Goal: Task Accomplishment & Management: Use online tool/utility

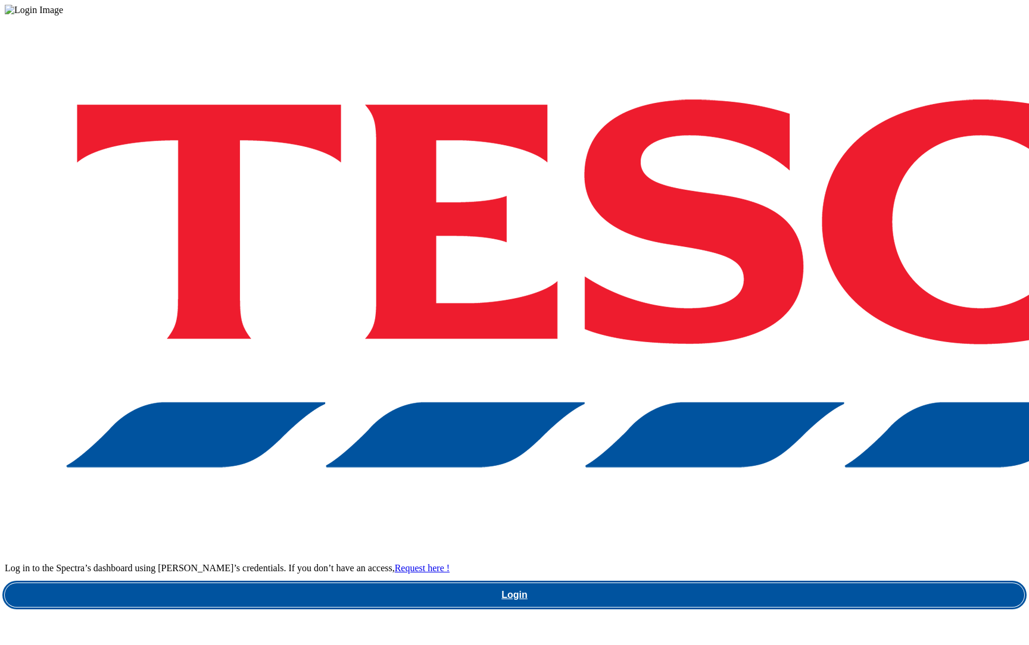
click at [785, 584] on link "Login" at bounding box center [514, 596] width 1019 height 24
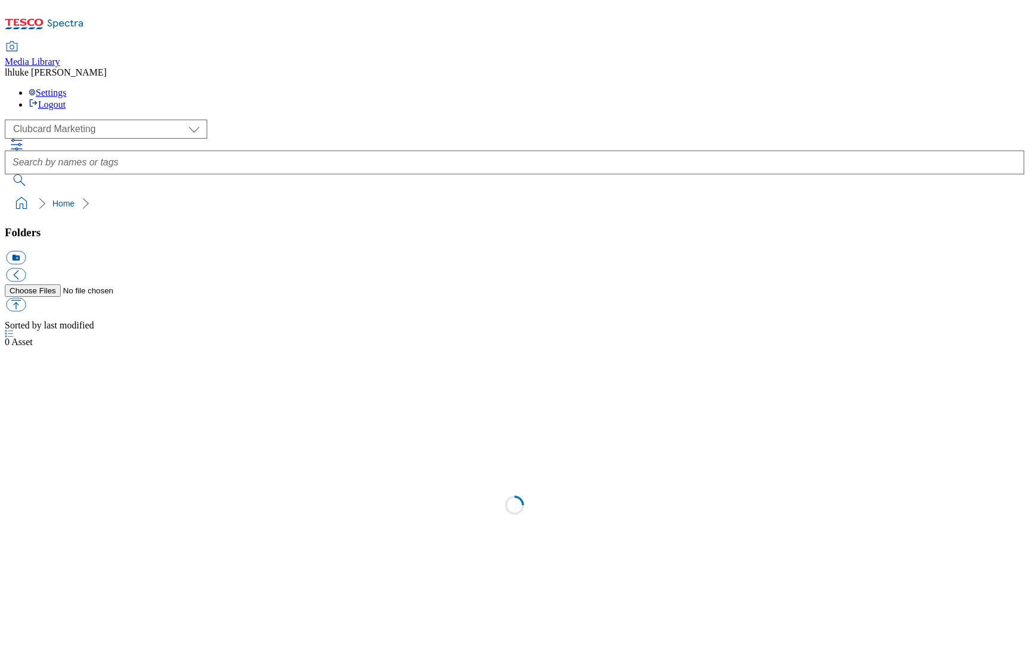
scroll to position [1, 0]
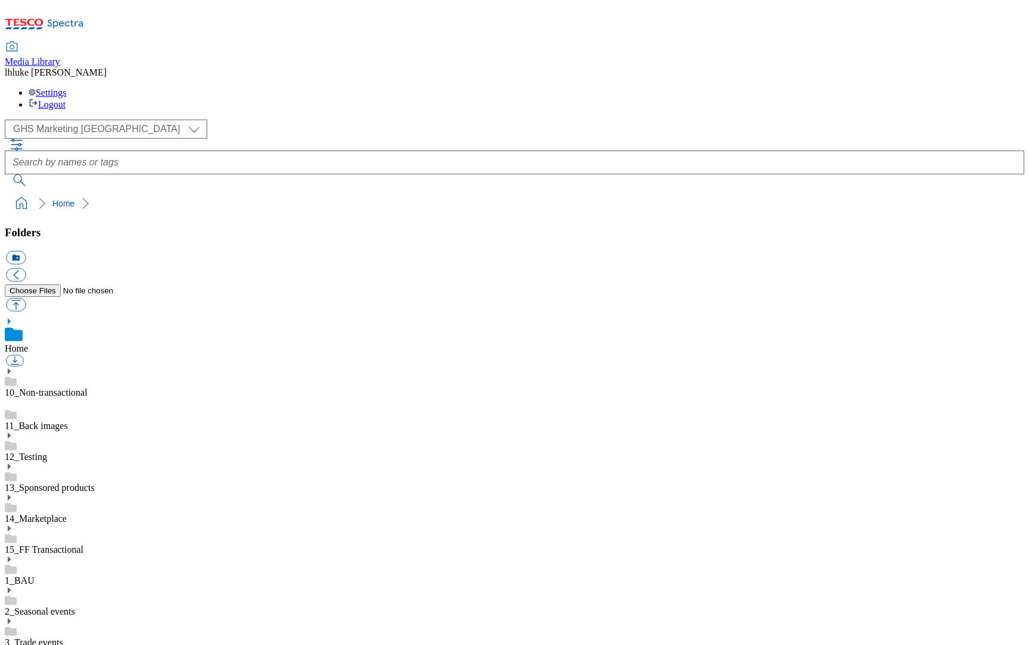
click at [124, 120] on div "( optional ) Clubcard Marketing Clubcard ROI Dotcom UK Emails GHS Marketing UK …" at bounding box center [514, 129] width 1019 height 19
select select "flare-clubcard-mktg"
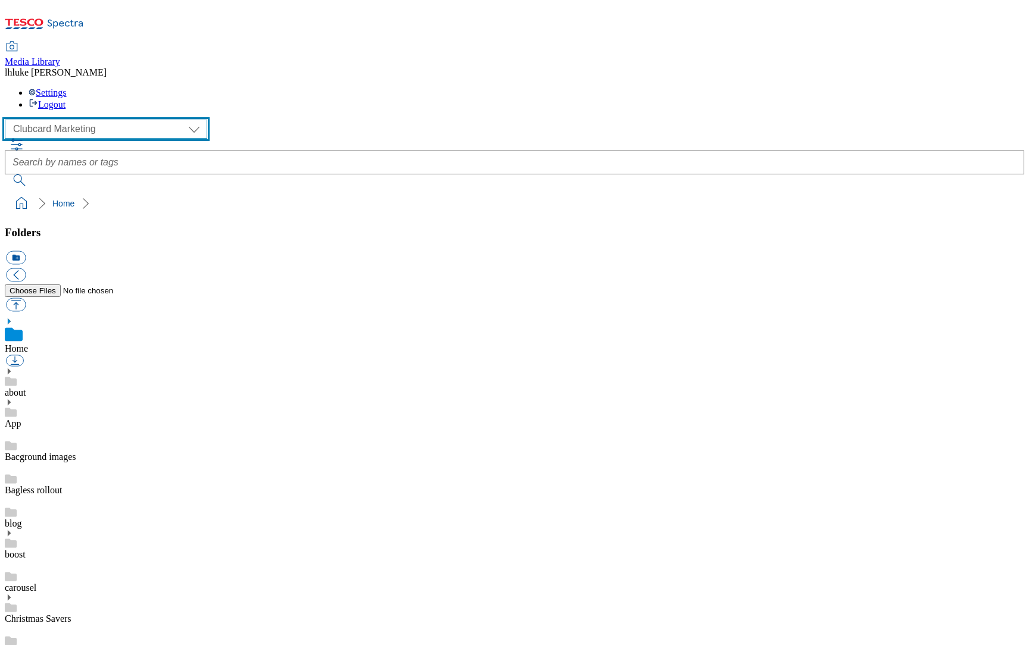
scroll to position [297, 0]
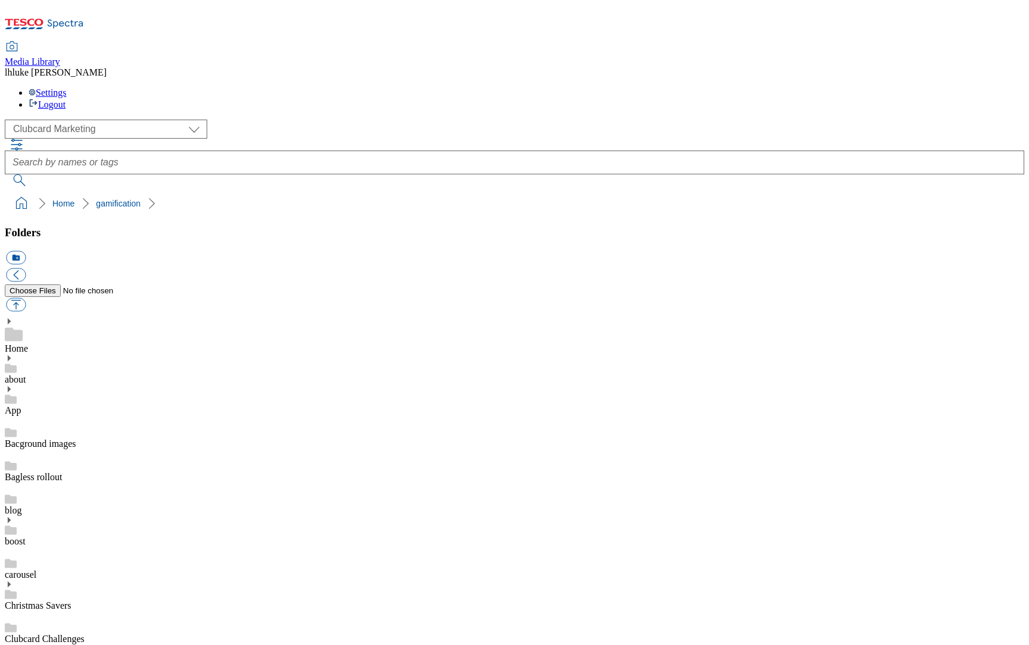
click at [26, 298] on button "button" at bounding box center [16, 305] width 20 height 14
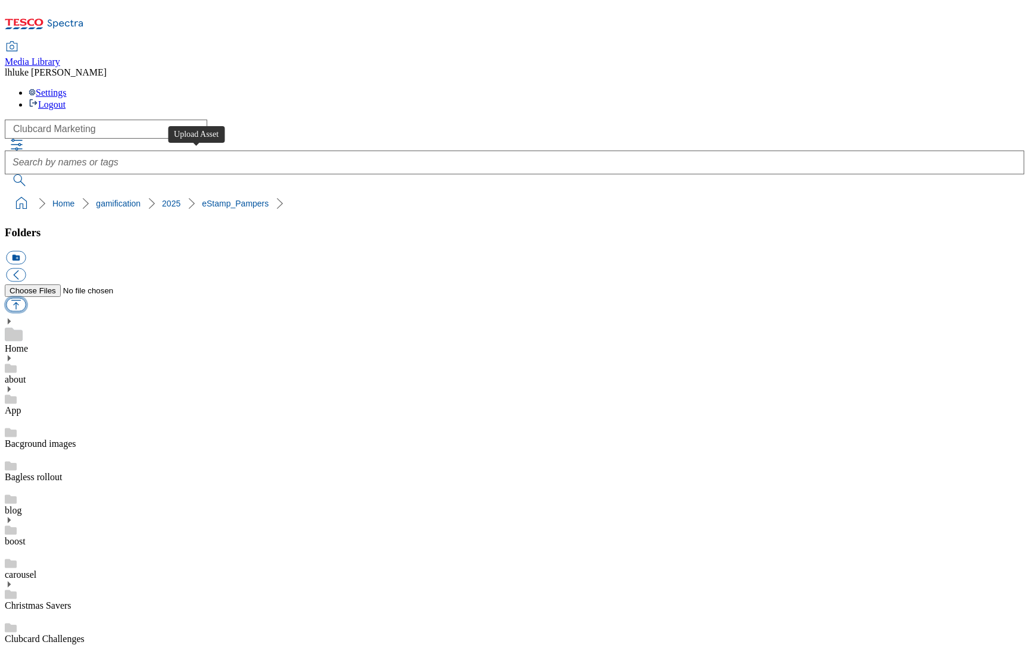
type input "C:\fakepath\eStamps-Pampers-Email-Hero.png"
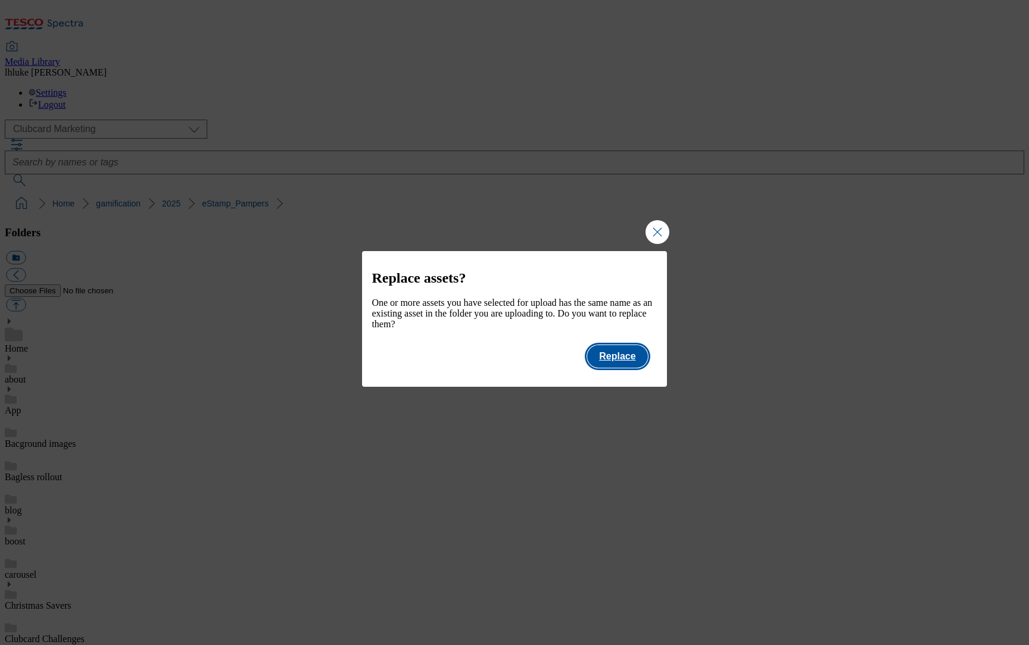
click at [632, 367] on button "Replace" at bounding box center [617, 356] width 60 height 23
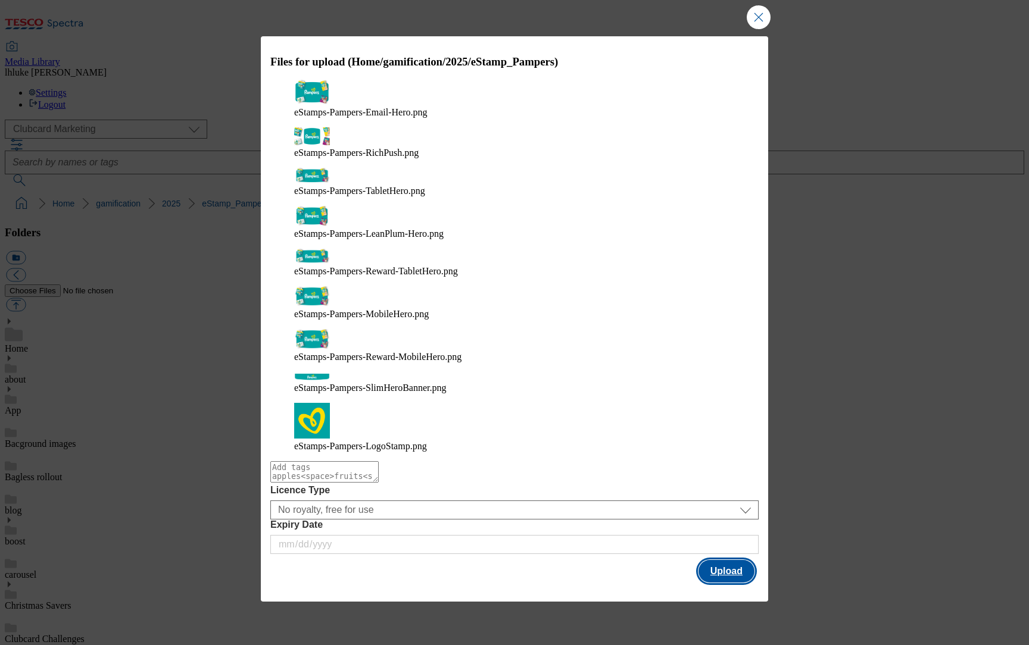
click at [726, 560] on button "Upload" at bounding box center [726, 571] width 56 height 23
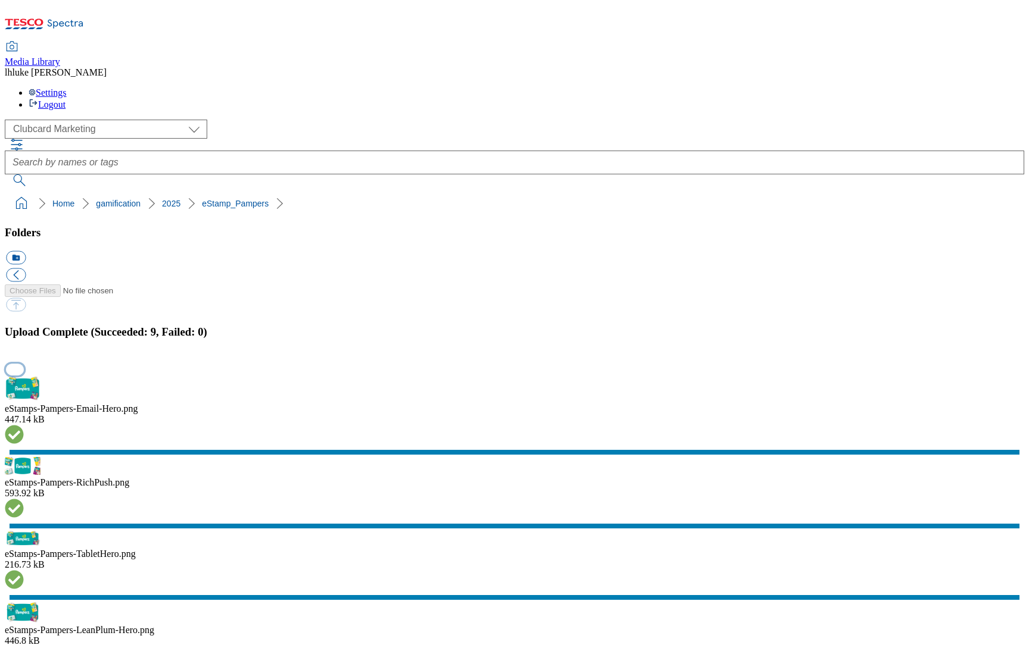
click at [24, 375] on button "button" at bounding box center [15, 369] width 18 height 11
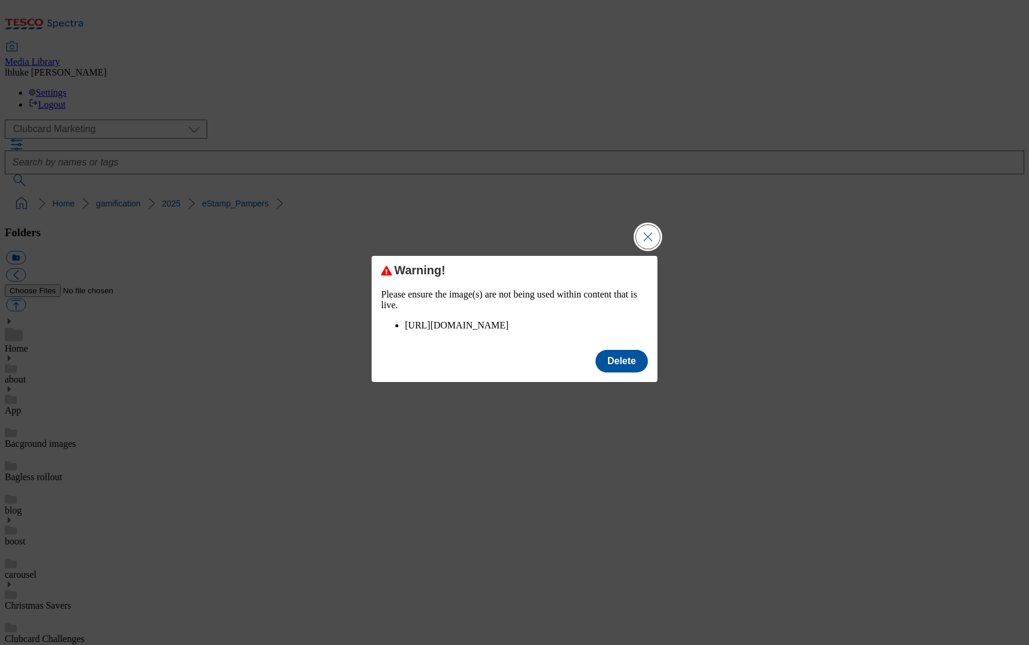
click at [652, 225] on button "Close Modal" at bounding box center [648, 237] width 24 height 24
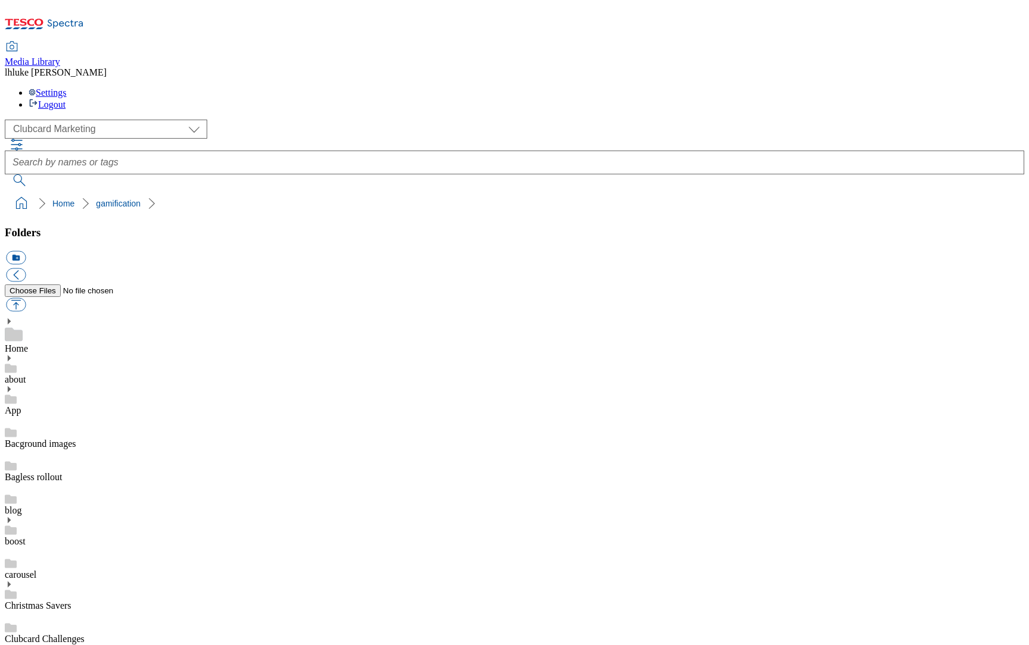
scroll to position [313, 0]
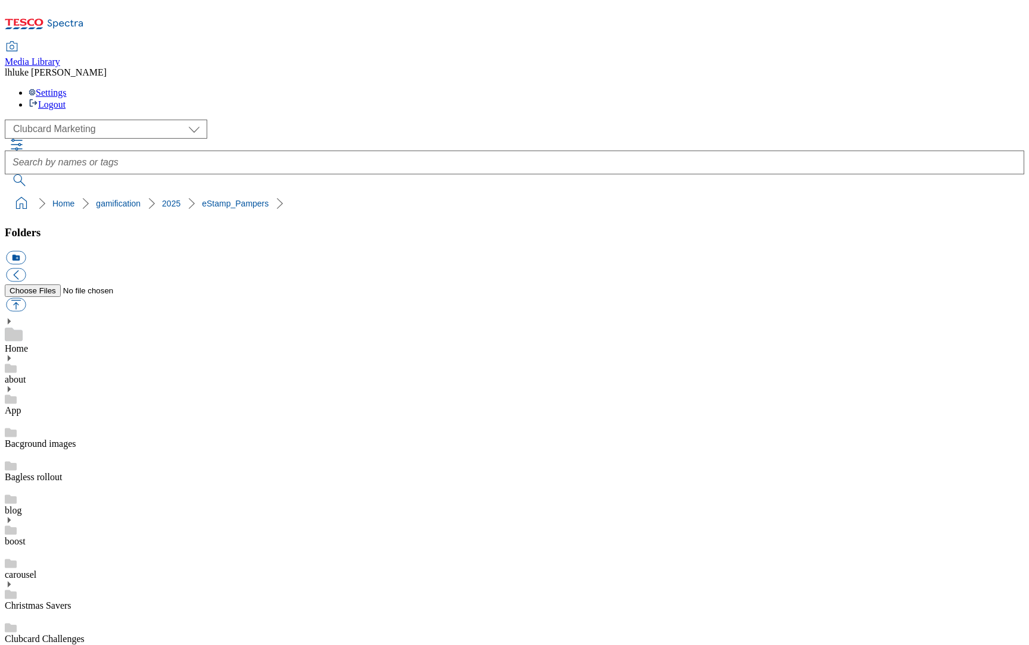
checkbox input "true"
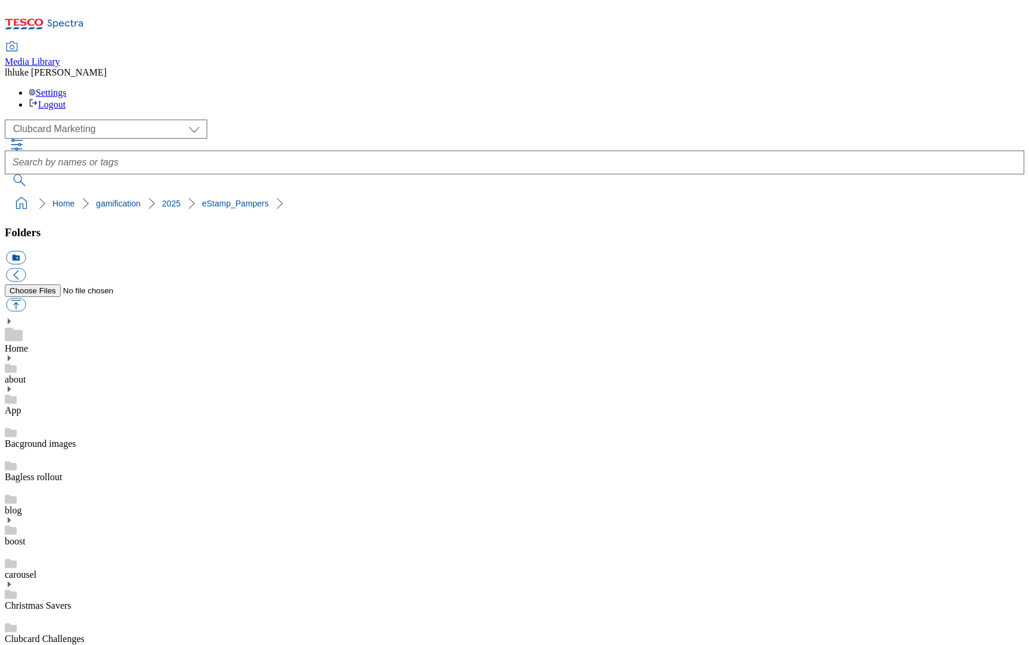
checkbox input "true"
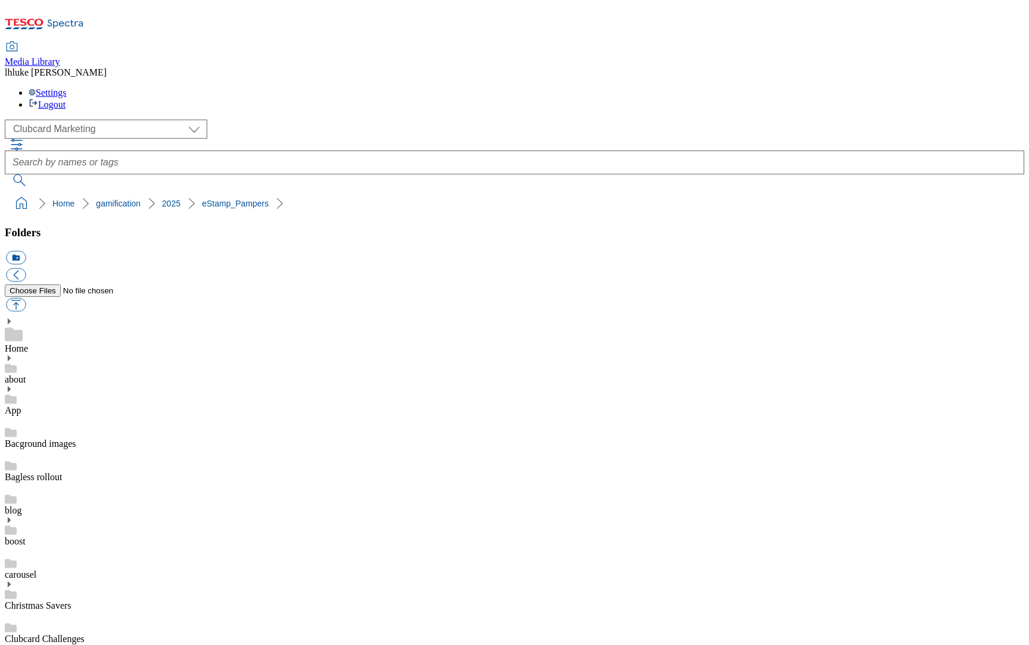
checkbox input "true"
drag, startPoint x: 736, startPoint y: 380, endPoint x: 716, endPoint y: 380, distance: 19.7
checkbox input "true"
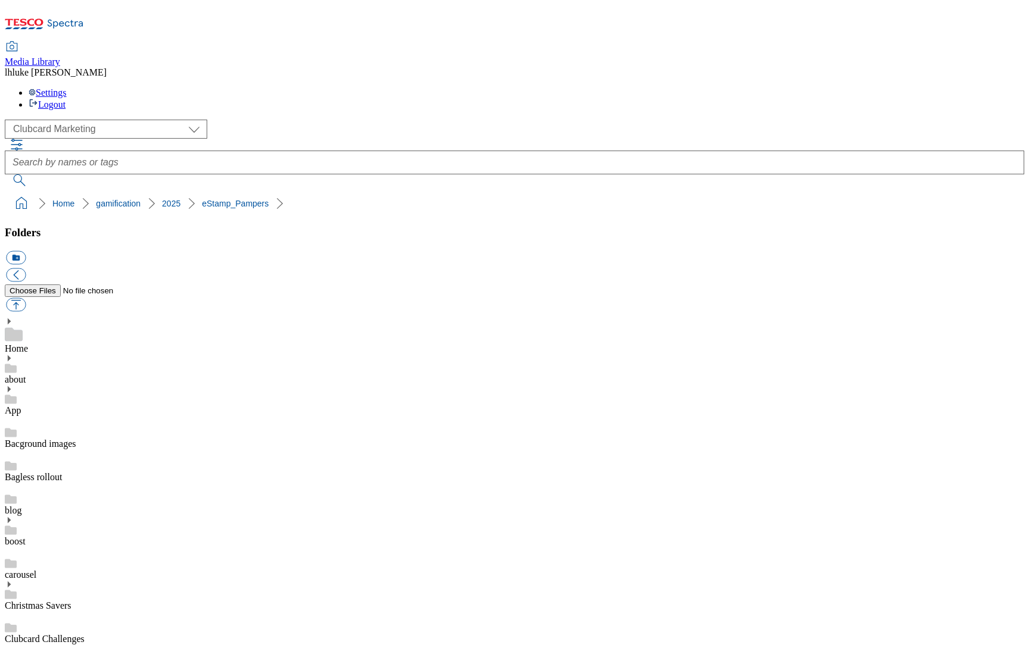
checkbox input "true"
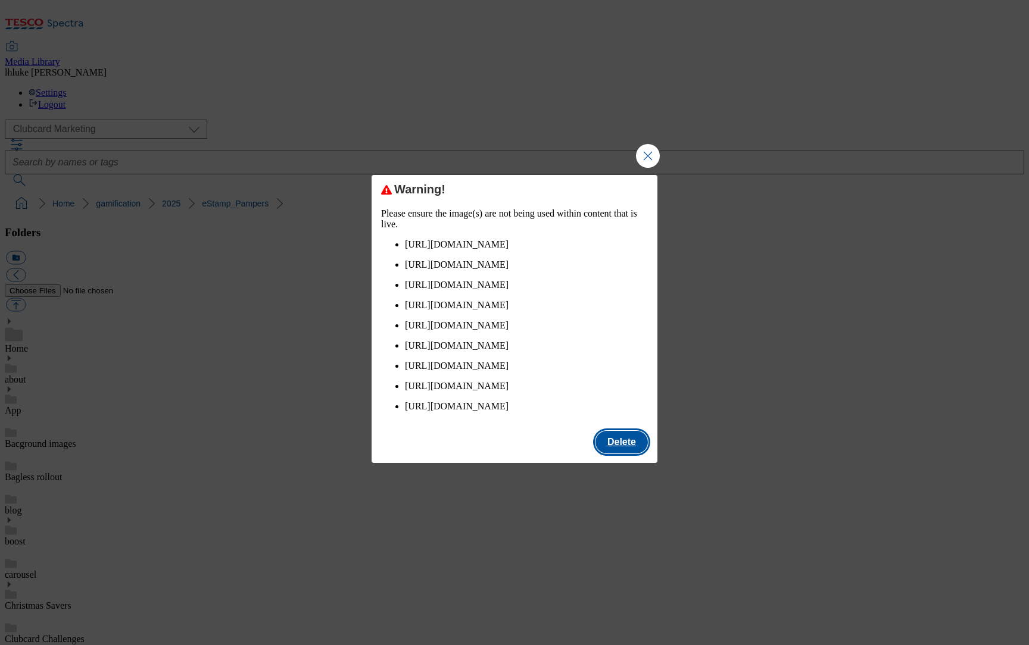
click at [624, 454] on button "Delete" at bounding box center [621, 442] width 52 height 23
checkbox input "false"
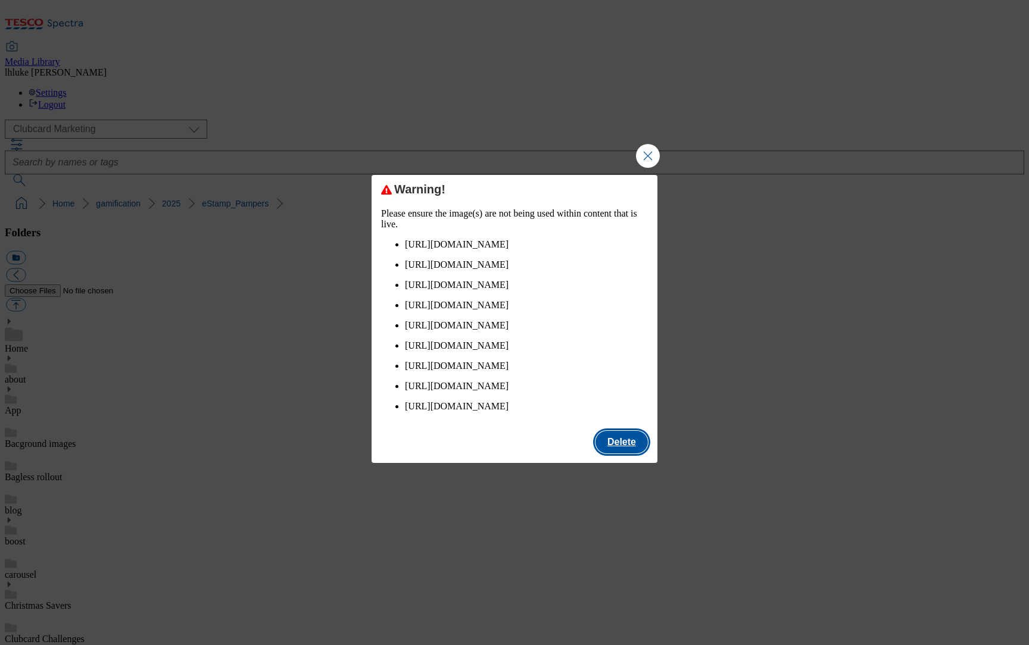
checkbox input "false"
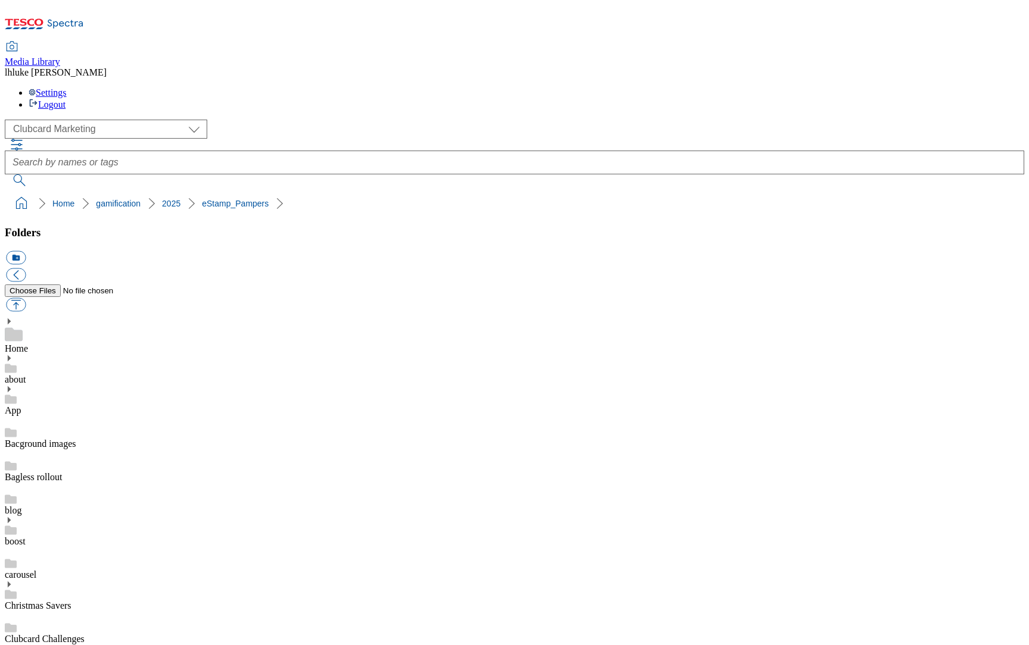
click at [26, 298] on button "button" at bounding box center [16, 305] width 20 height 14
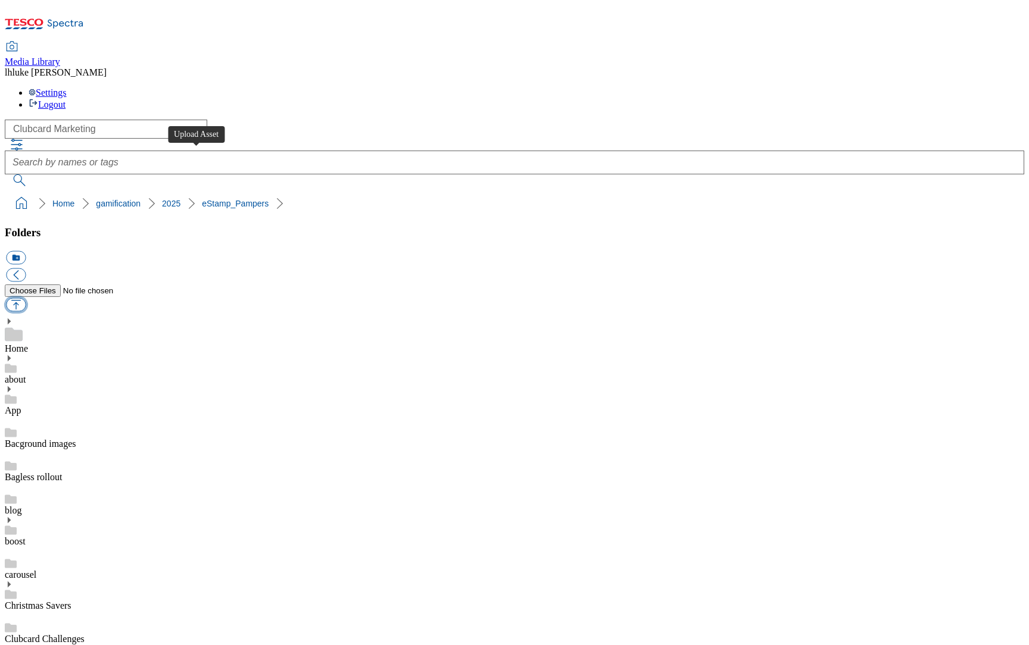
type input "C:\fakepath\eStamps-Pampers-Email-Hero.png"
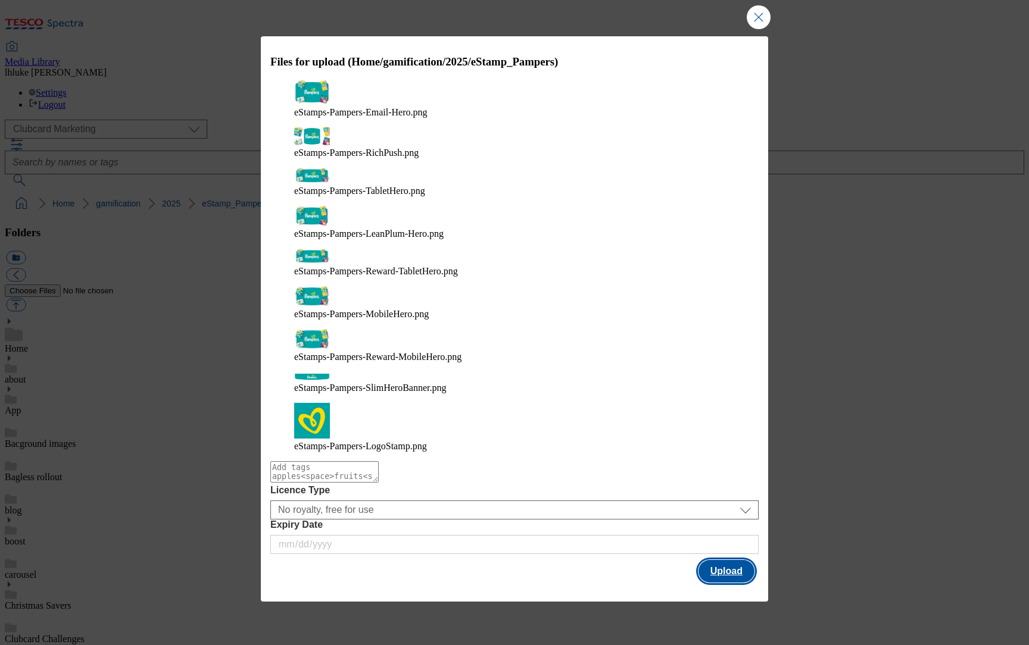
click at [735, 560] on button "Upload" at bounding box center [726, 571] width 56 height 23
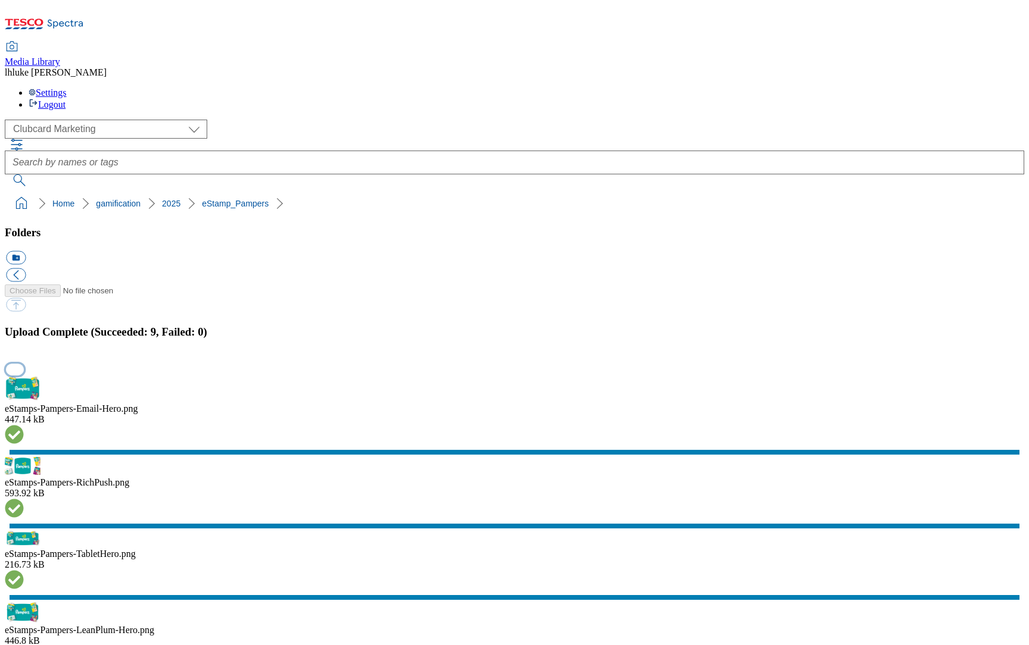
click at [24, 375] on button "button" at bounding box center [15, 369] width 18 height 11
